Goal: Find specific page/section: Find specific page/section

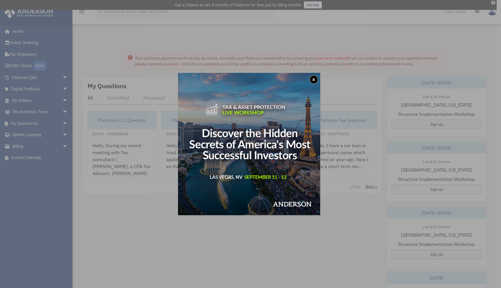
click at [316, 78] on button "x" at bounding box center [314, 79] width 9 height 9
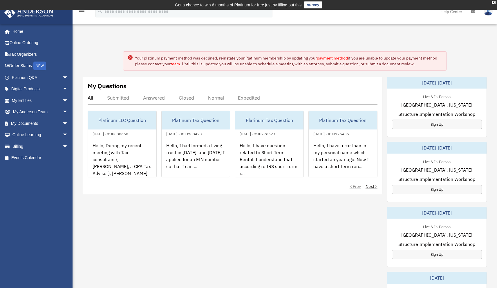
click at [173, 64] on link "team" at bounding box center [175, 63] width 9 height 5
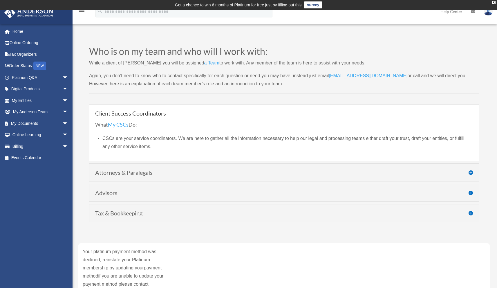
click at [124, 125] on link "My CSCs" at bounding box center [118, 125] width 21 height 9
